Goal: Task Accomplishment & Management: Manage account settings

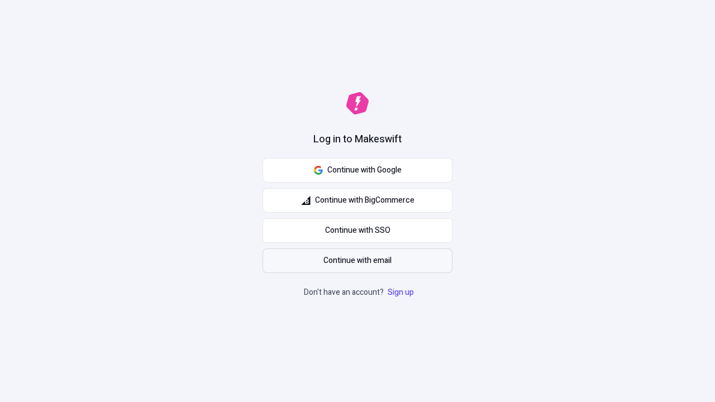
click at [357, 261] on span "Continue with email" at bounding box center [357, 261] width 68 height 12
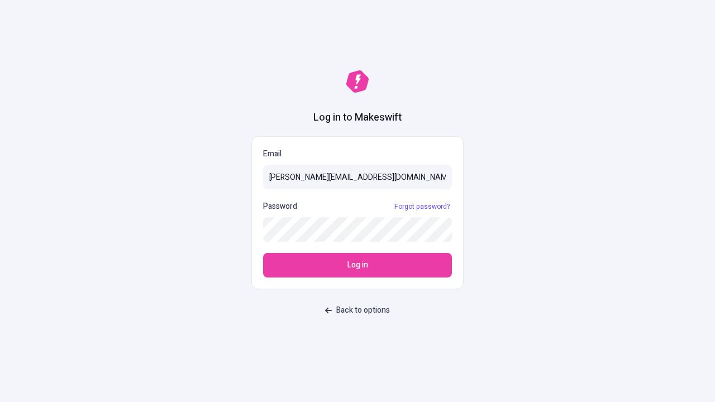
type input "sasha+test-ui@makeswift.com"
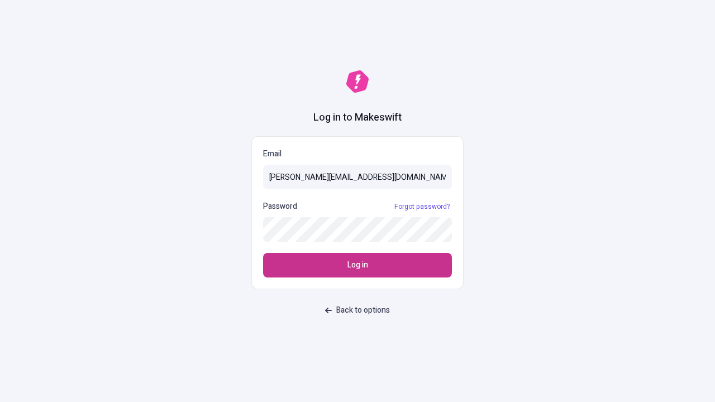
click at [357, 265] on span "Log in" at bounding box center [357, 265] width 21 height 12
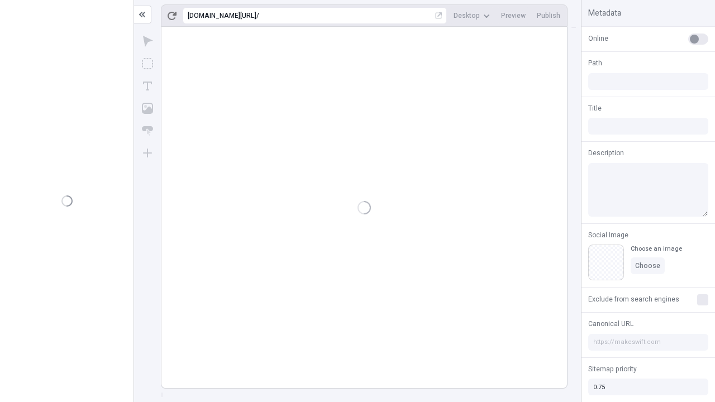
type input "/deep-link-tenuis"
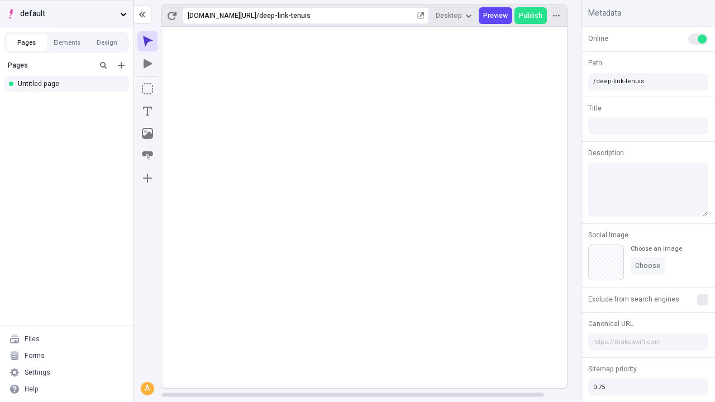
click at [66, 13] on span "default" at bounding box center [67, 14] width 95 height 12
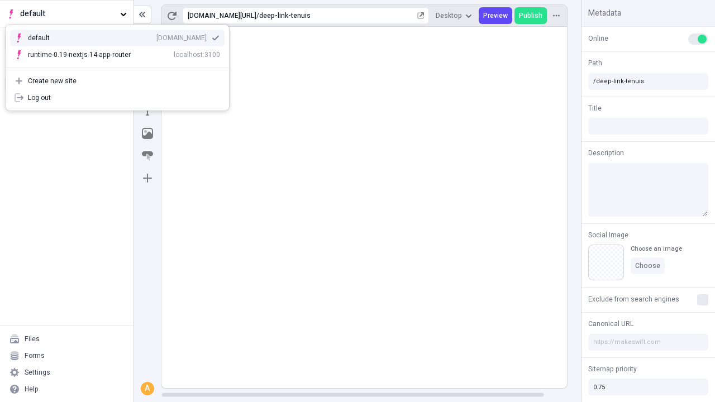
click at [117, 81] on div "Create new site" at bounding box center [124, 80] width 192 height 9
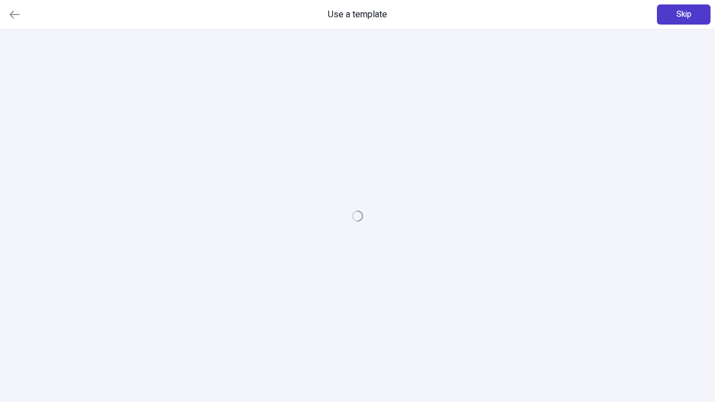
click at [683, 15] on span "Skip" at bounding box center [683, 14] width 15 height 12
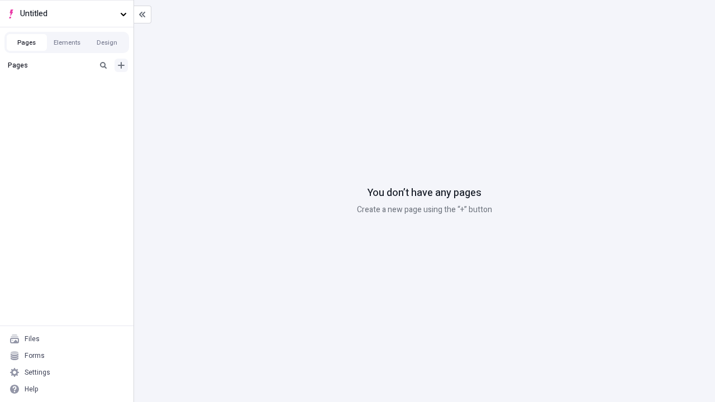
click at [121, 65] on icon "Add new" at bounding box center [121, 65] width 7 height 7
click at [70, 102] on div "Blank page" at bounding box center [69, 102] width 107 height 17
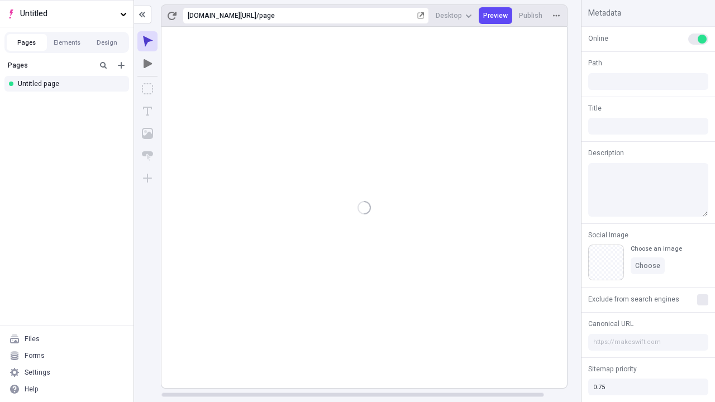
type input "/page"
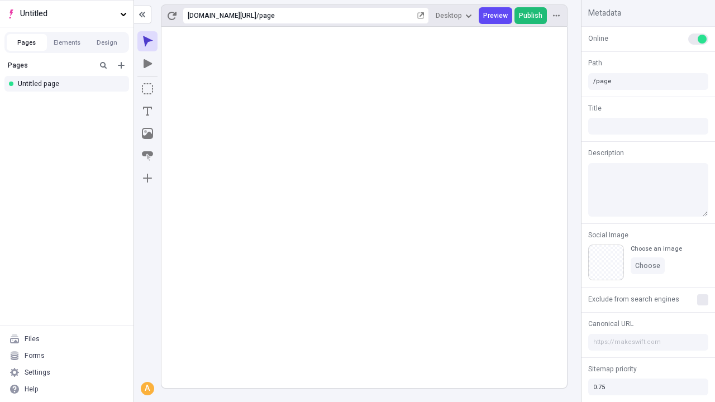
click at [531, 16] on span "Publish" at bounding box center [530, 15] width 23 height 9
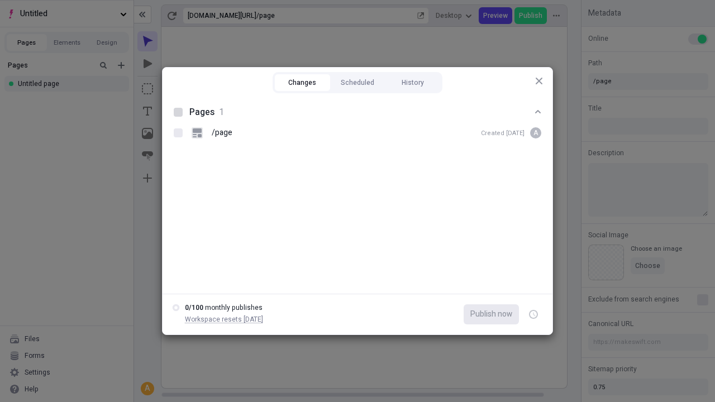
click at [302, 83] on button "Changes" at bounding box center [302, 82] width 55 height 17
click at [178, 112] on div at bounding box center [178, 112] width 9 height 9
checkbox input "true"
click at [533, 314] on icon "button" at bounding box center [534, 315] width 3 height 4
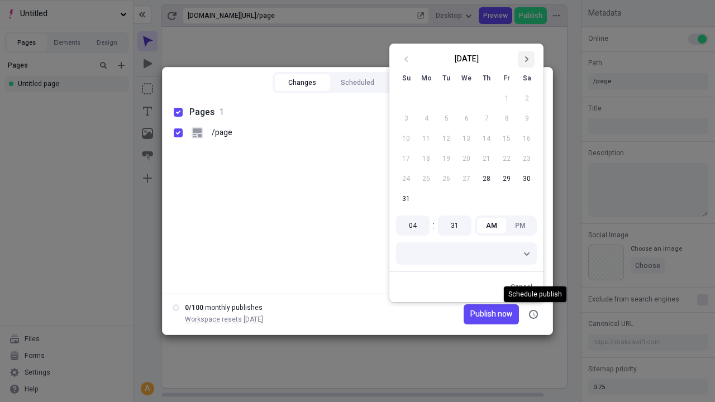
click at [526, 59] on icon "Go to next month" at bounding box center [526, 59] width 7 height 7
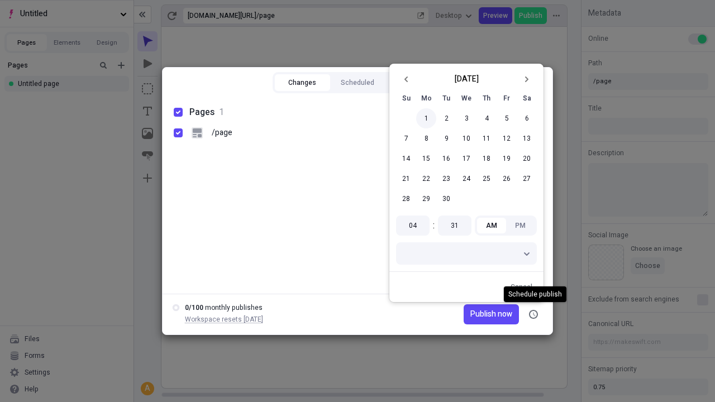
click at [426, 118] on button "1" at bounding box center [426, 118] width 20 height 20
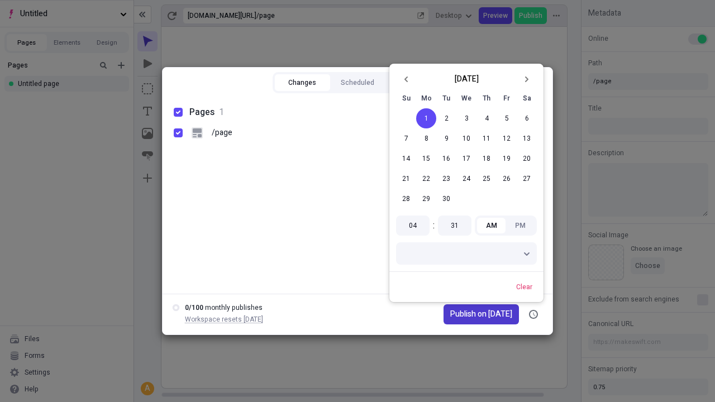
click at [476, 314] on span "Publish on [DATE]" at bounding box center [481, 314] width 62 height 12
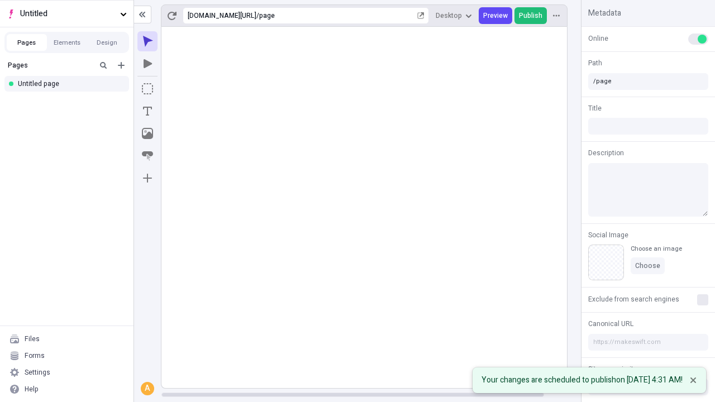
click at [531, 16] on span "Publish" at bounding box center [530, 15] width 23 height 9
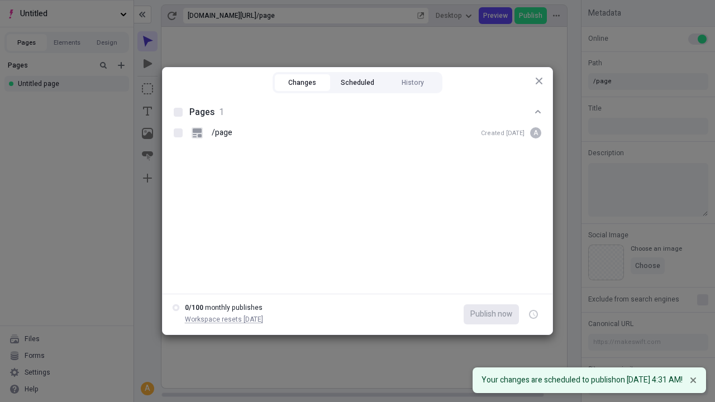
click at [357, 83] on button "Scheduled" at bounding box center [357, 82] width 55 height 17
